Goal: Transaction & Acquisition: Purchase product/service

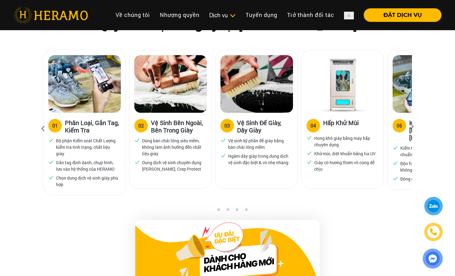
scroll to position [400, 0]
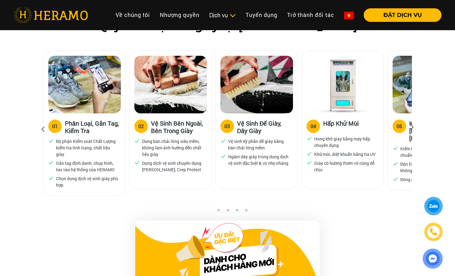
click at [401, 125] on div "05" at bounding box center [400, 125] width 6 height 7
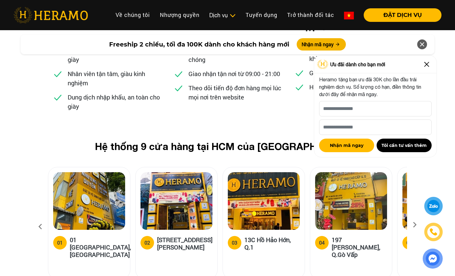
scroll to position [2337, 0]
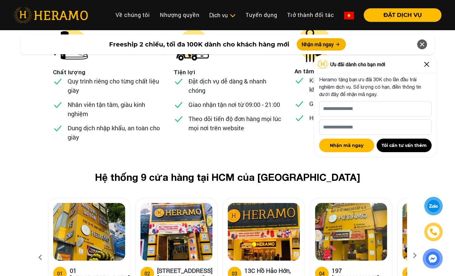
click at [414, 255] on icon at bounding box center [414, 257] width 11 height 4
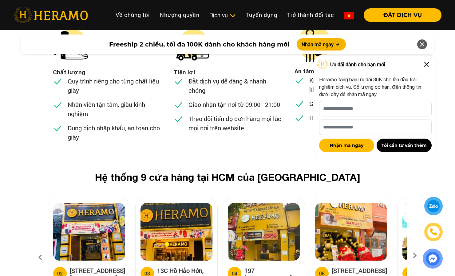
click at [414, 255] on icon at bounding box center [414, 257] width 11 height 4
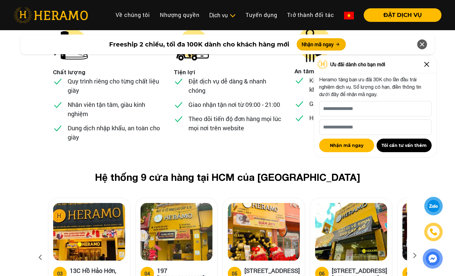
click at [414, 255] on icon at bounding box center [414, 257] width 11 height 4
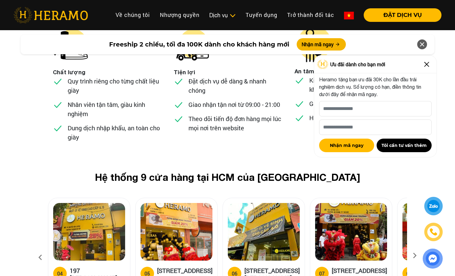
click at [414, 255] on icon at bounding box center [414, 257] width 11 height 4
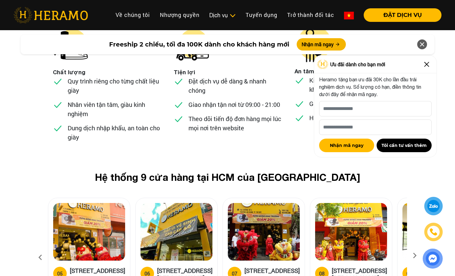
click at [414, 255] on icon at bounding box center [414, 257] width 11 height 4
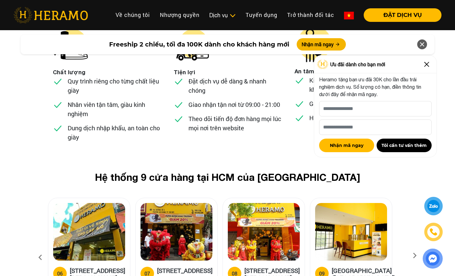
click at [413, 255] on icon at bounding box center [414, 257] width 11 height 4
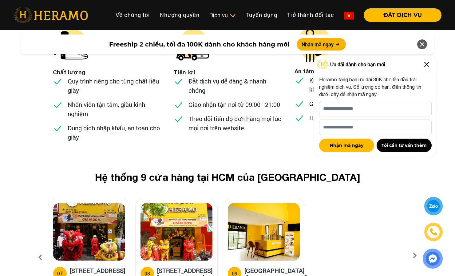
click at [41, 249] on icon at bounding box center [40, 257] width 11 height 17
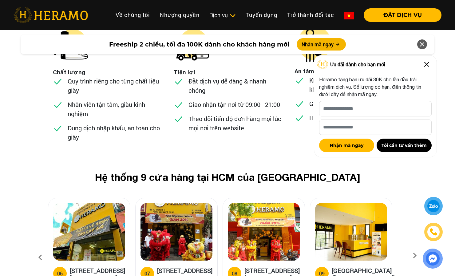
click at [40, 249] on icon at bounding box center [40, 257] width 11 height 17
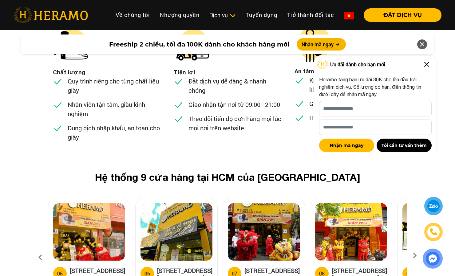
click at [40, 249] on icon at bounding box center [40, 257] width 11 height 17
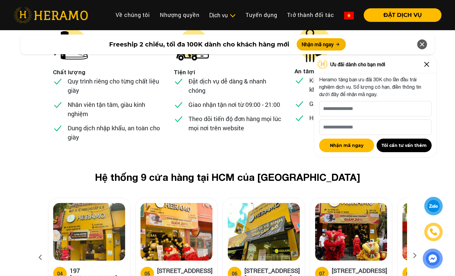
click at [40, 249] on icon at bounding box center [40, 257] width 11 height 17
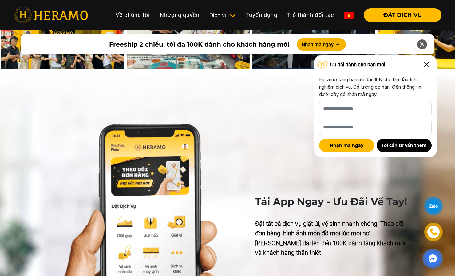
scroll to position [2736, 0]
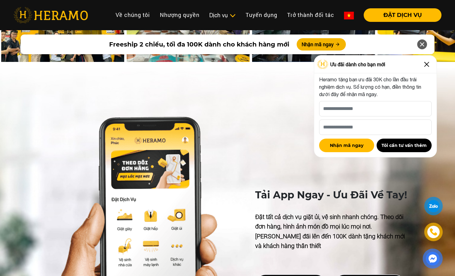
click at [424, 63] on img at bounding box center [427, 64] width 10 height 10
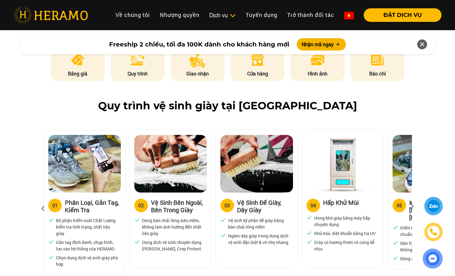
scroll to position [337, 0]
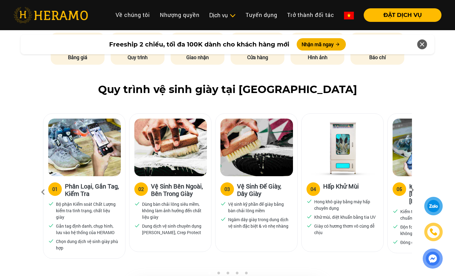
click at [413, 191] on icon at bounding box center [412, 192] width 11 height 4
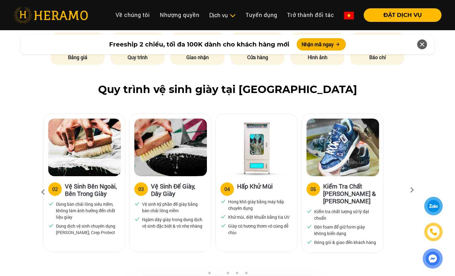
click at [413, 190] on icon at bounding box center [412, 192] width 11 height 4
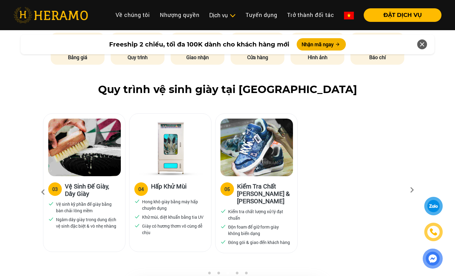
click at [45, 191] on icon at bounding box center [43, 192] width 11 height 17
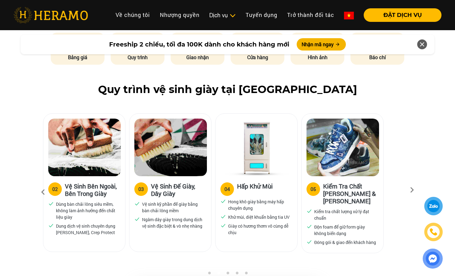
click at [43, 191] on icon at bounding box center [43, 192] width 11 height 17
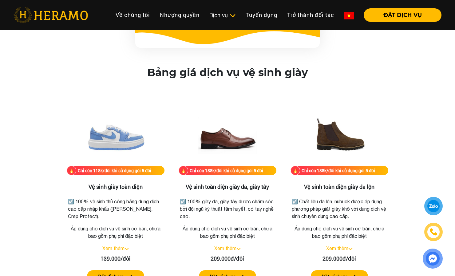
scroll to position [829, 0]
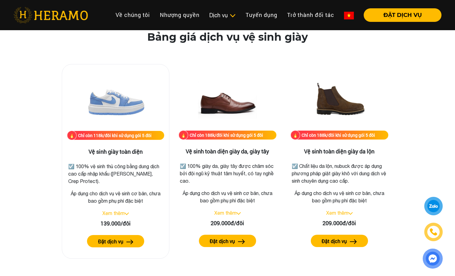
click at [119, 193] on p "Áp dụng cho dịch vụ vệ sinh cơ bản, chưa bao gồm phụ phí đặc biệt" at bounding box center [115, 196] width 97 height 15
drag, startPoint x: 100, startPoint y: 193, endPoint x: 108, endPoint y: 193, distance: 7.7
click at [106, 193] on p "Áp dụng cho dịch vụ vệ sinh cơ bản, chưa bao gồm phụ phí đặc biệt" at bounding box center [115, 196] width 97 height 15
click at [110, 193] on p "Áp dụng cho dịch vụ vệ sinh cơ bản, chưa bao gồm phụ phí đặc biệt" at bounding box center [115, 196] width 97 height 15
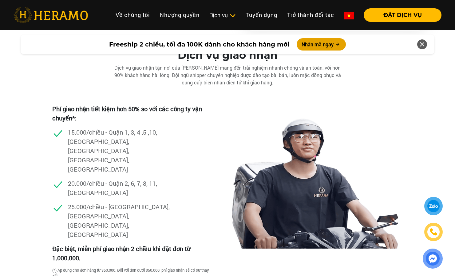
scroll to position [1505, 0]
